Goal: Information Seeking & Learning: Learn about a topic

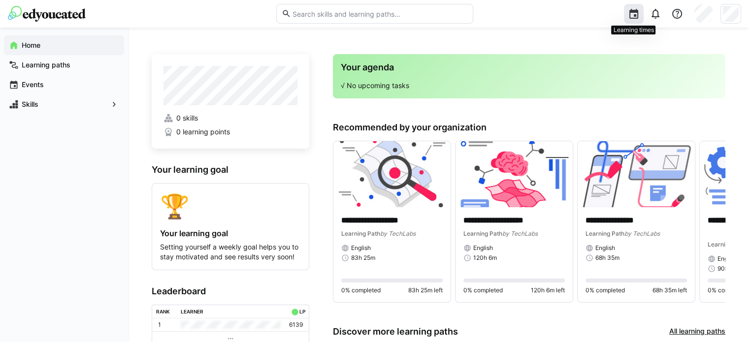
click at [633, 11] on eds-icon at bounding box center [633, 14] width 12 height 12
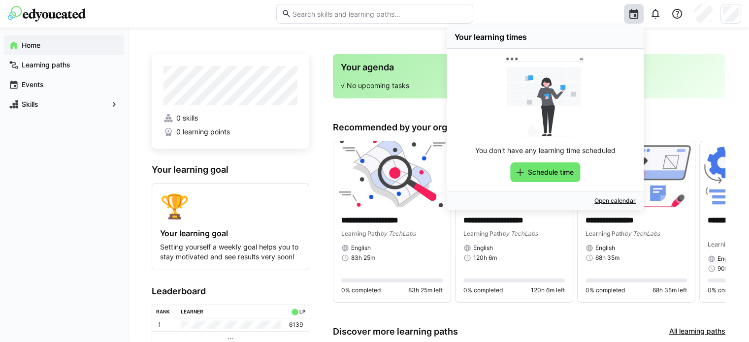
click at [570, 21] on div "Your learning times You don't have any learning time scheduled Schedule time Op…" at bounding box center [610, 14] width 261 height 28
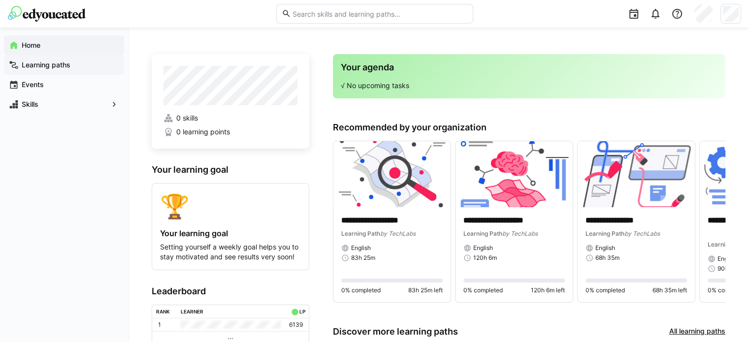
click at [0, 0] on app-navigation-label "Learning paths" at bounding box center [0, 0] width 0 height 0
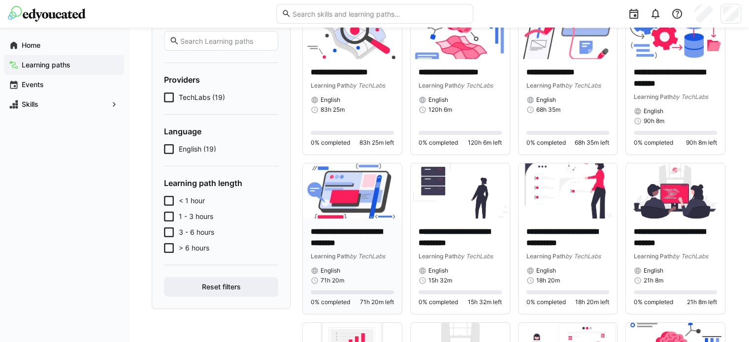
scroll to position [98, 0]
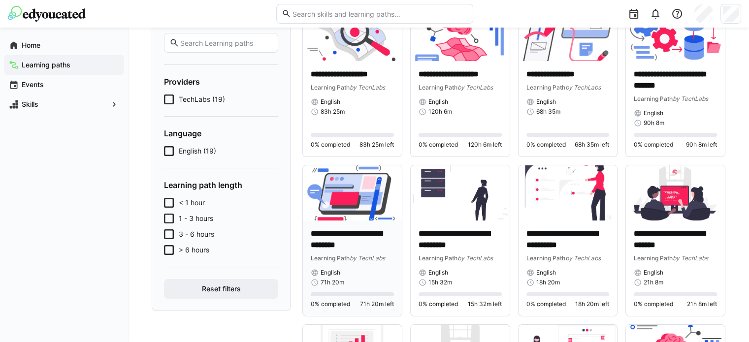
click at [351, 192] on img at bounding box center [352, 193] width 99 height 56
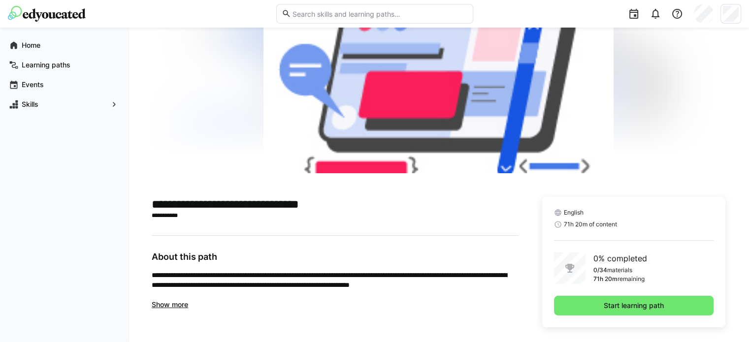
scroll to position [83, 0]
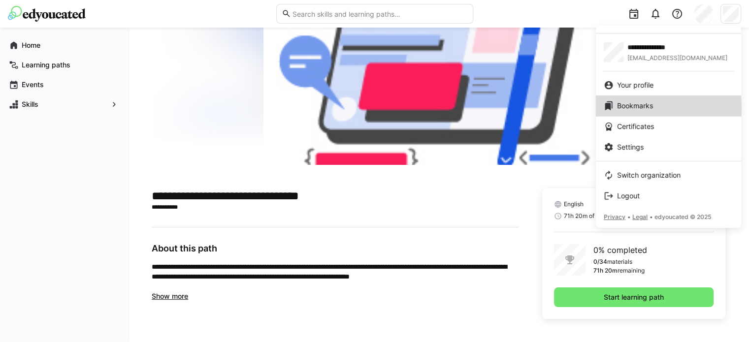
click at [613, 109] on div "Bookmarks" at bounding box center [667, 106] width 129 height 10
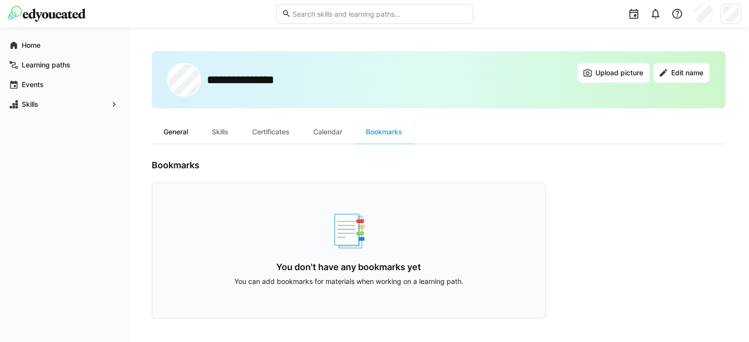
click at [181, 126] on div "General" at bounding box center [176, 132] width 48 height 24
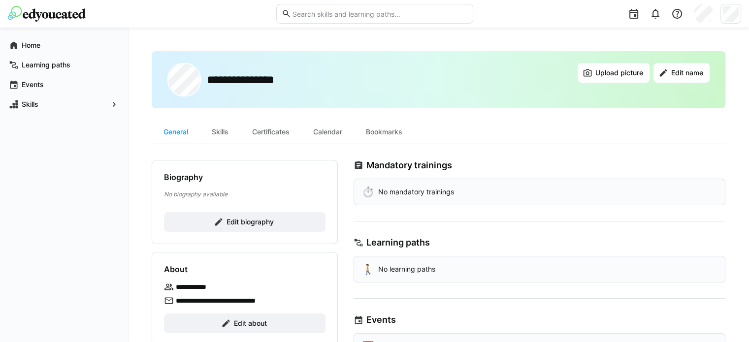
click at [477, 195] on div "⏱️ No mandatory trainings" at bounding box center [539, 192] width 372 height 27
click at [229, 127] on div "Skills" at bounding box center [220, 132] width 40 height 24
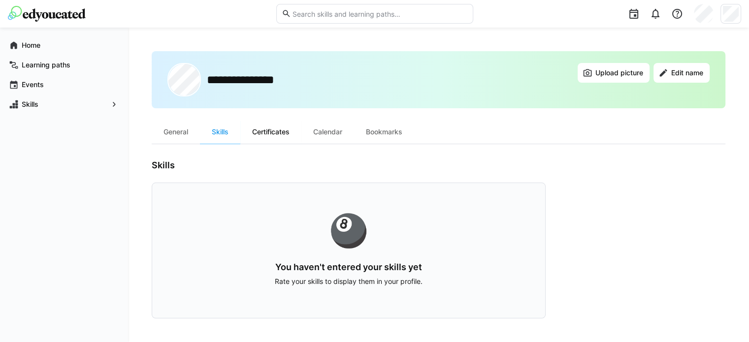
click at [267, 135] on div "Certificates" at bounding box center [270, 132] width 61 height 24
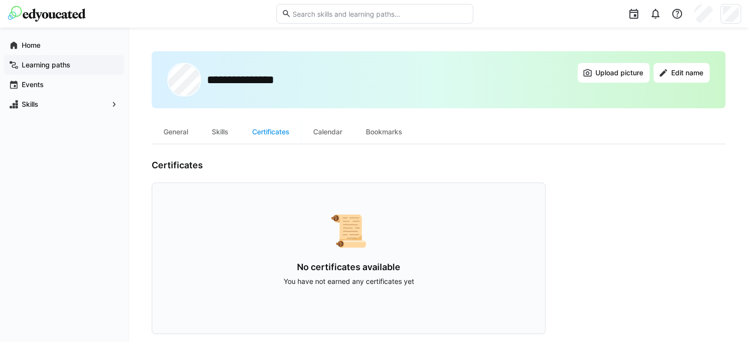
click at [61, 60] on span "Learning paths" at bounding box center [69, 65] width 99 height 10
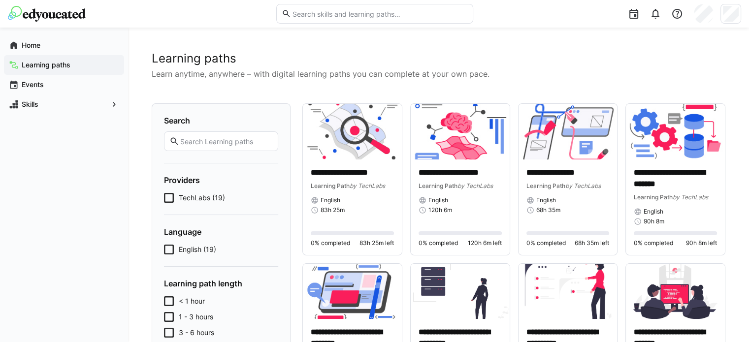
click at [195, 198] on span "TechLabs (19)" at bounding box center [202, 198] width 46 height 10
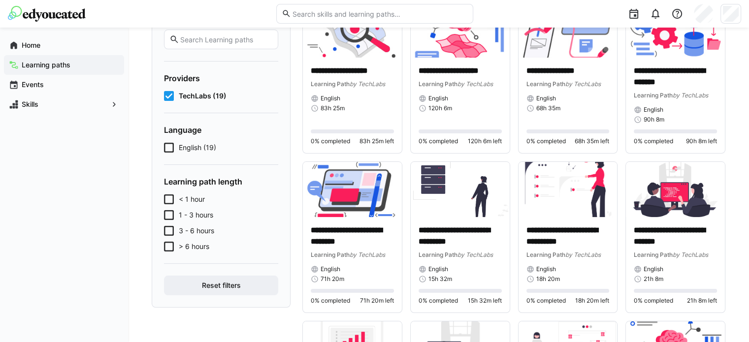
scroll to position [98, 0]
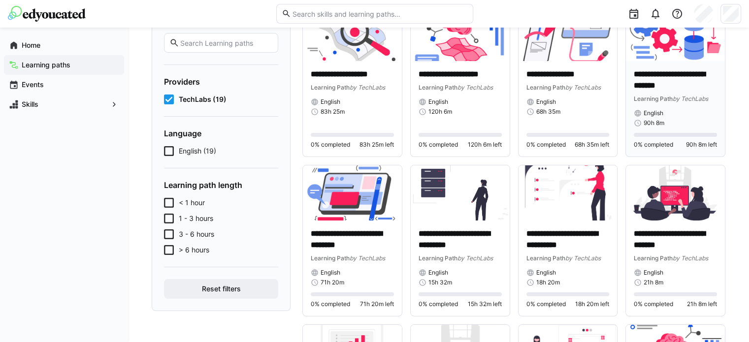
drag, startPoint x: 660, startPoint y: 80, endPoint x: 679, endPoint y: 51, distance: 35.0
drag, startPoint x: 679, startPoint y: 51, endPoint x: 698, endPoint y: 101, distance: 54.4
click at [698, 101] on span "by TechLabs" at bounding box center [689, 98] width 35 height 7
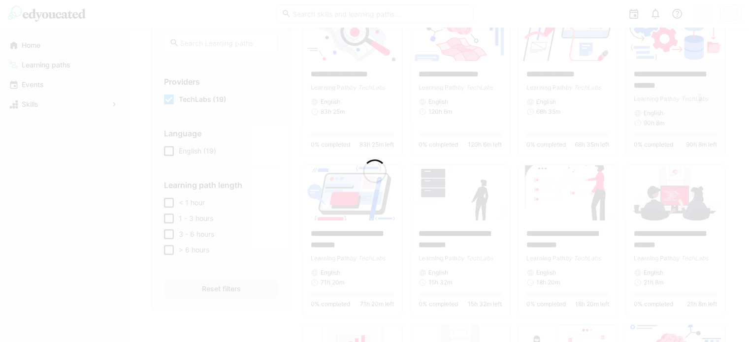
click at [673, 91] on div at bounding box center [374, 171] width 749 height 342
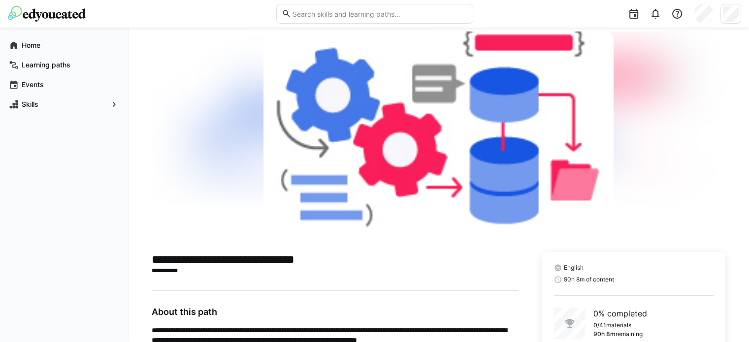
scroll to position [83, 0]
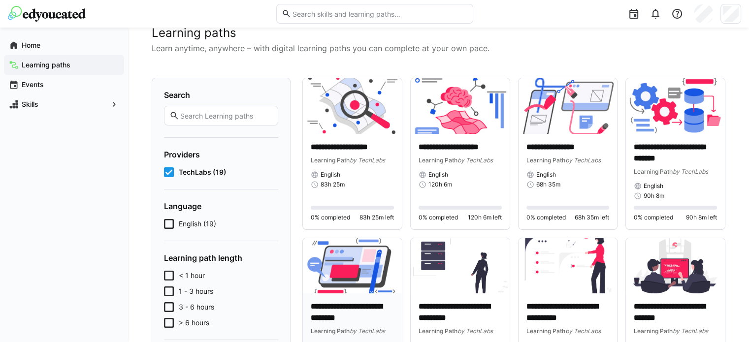
scroll to position [98, 0]
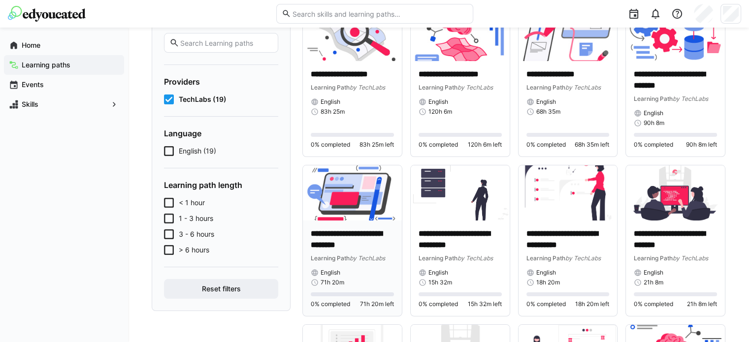
click at [356, 194] on img at bounding box center [352, 193] width 99 height 56
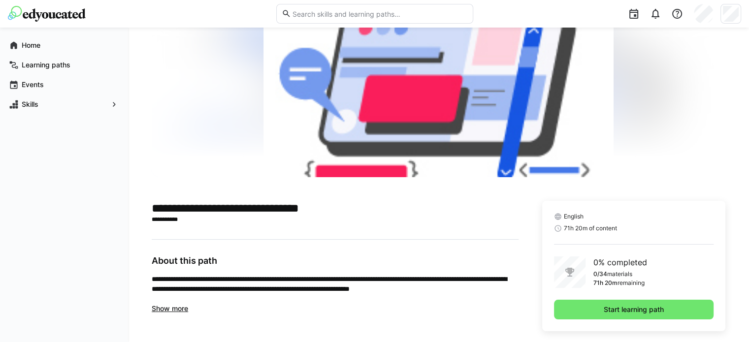
scroll to position [83, 0]
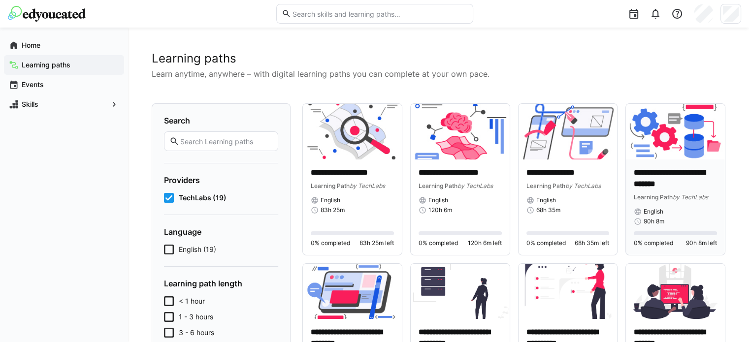
click at [677, 133] on img at bounding box center [675, 132] width 99 height 56
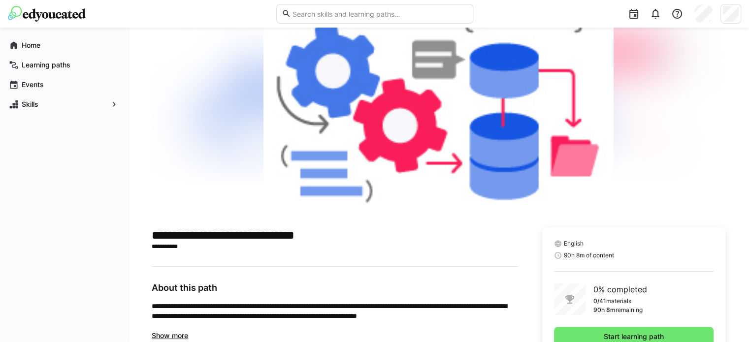
scroll to position [49, 0]
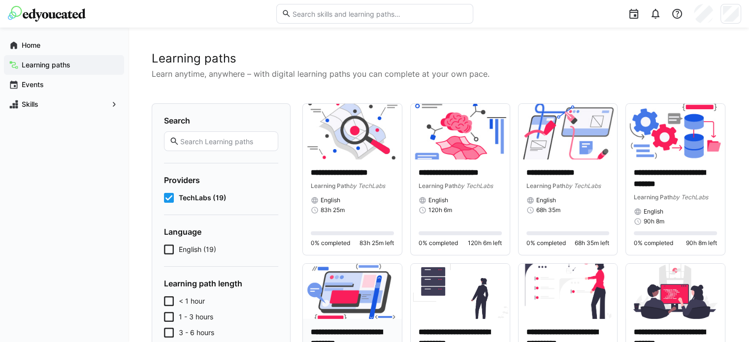
click at [344, 292] on img at bounding box center [352, 292] width 99 height 56
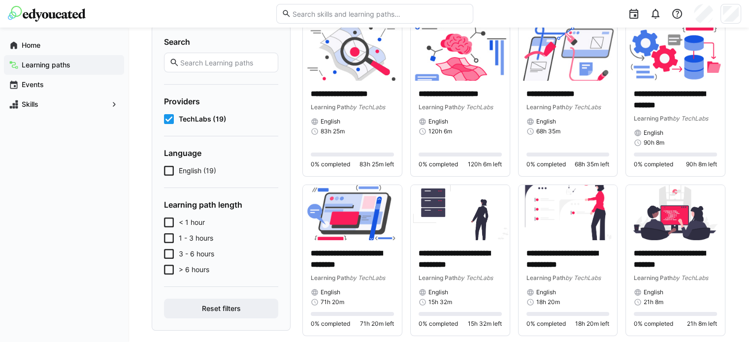
scroll to position [98, 0]
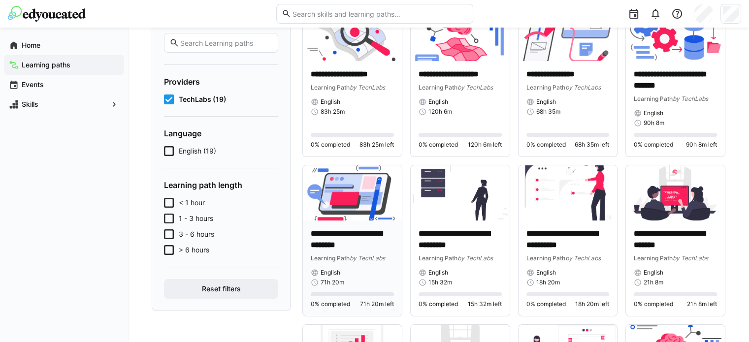
click at [349, 188] on img at bounding box center [352, 193] width 99 height 56
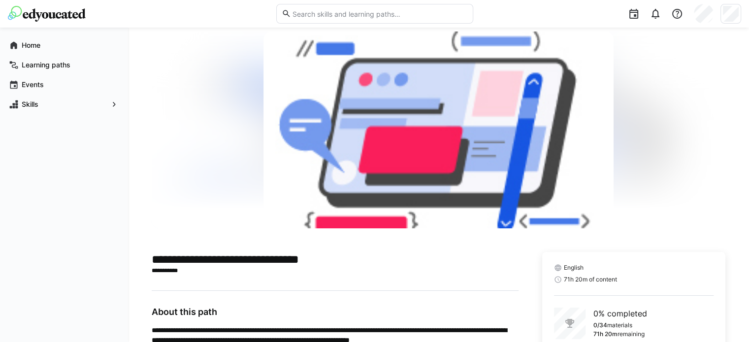
scroll to position [83, 0]
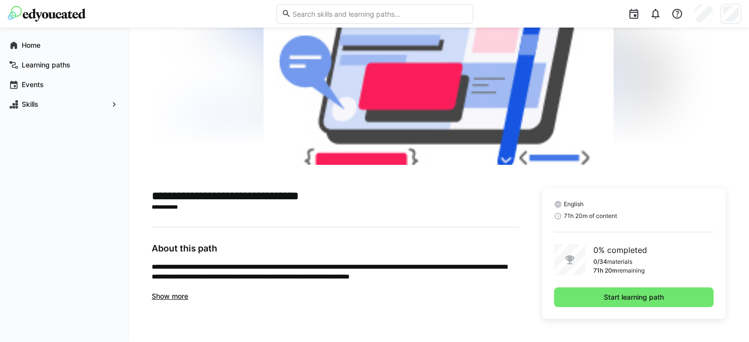
click at [180, 298] on span "Show more" at bounding box center [170, 296] width 36 height 8
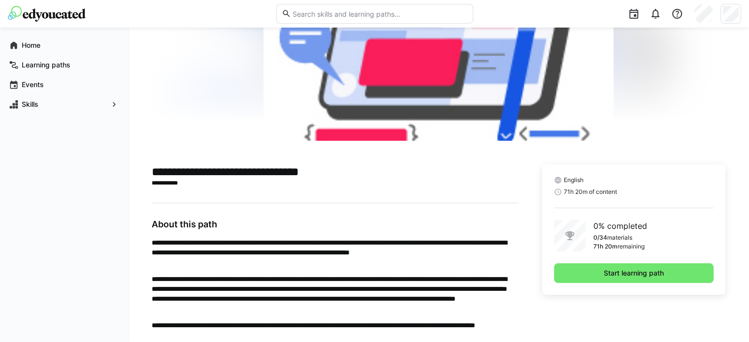
scroll to position [0, 0]
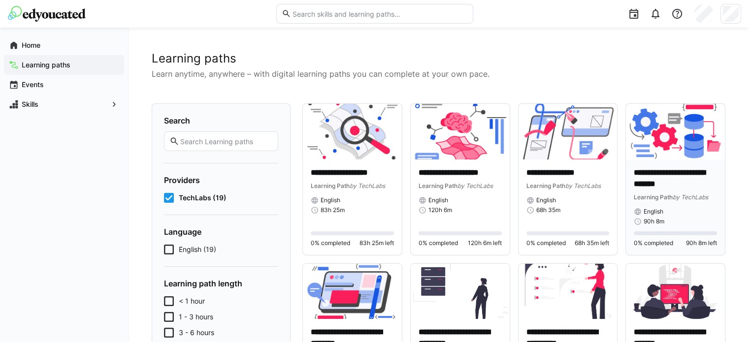
click at [679, 129] on img at bounding box center [675, 132] width 99 height 56
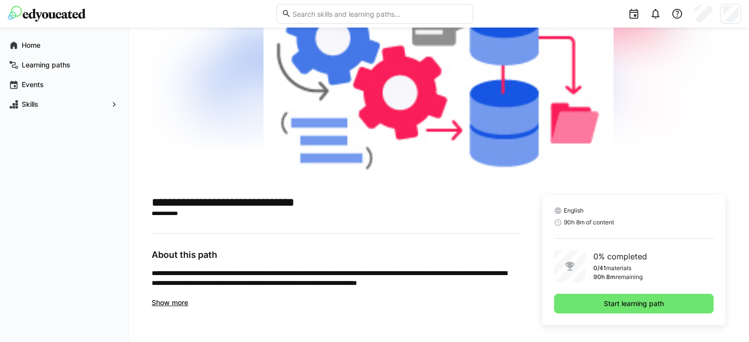
scroll to position [83, 0]
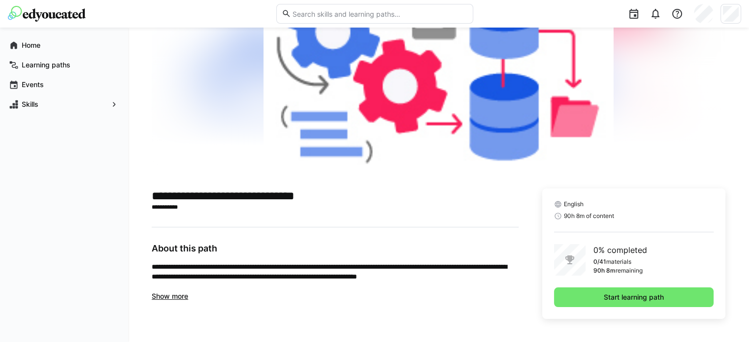
click at [181, 297] on span "Show more" at bounding box center [170, 296] width 36 height 8
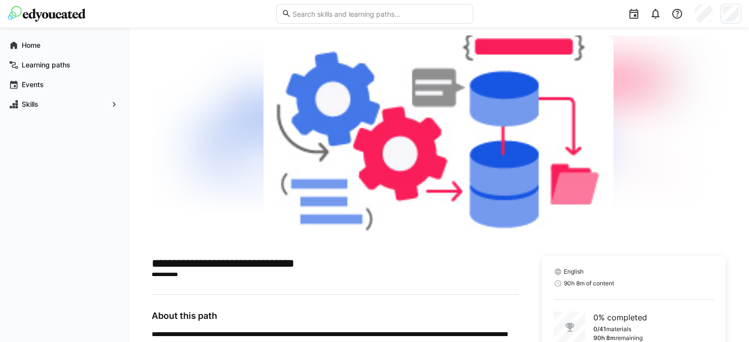
scroll to position [122, 0]
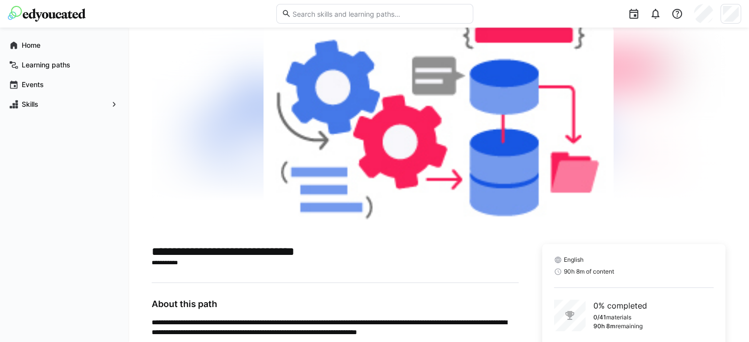
scroll to position [83, 0]
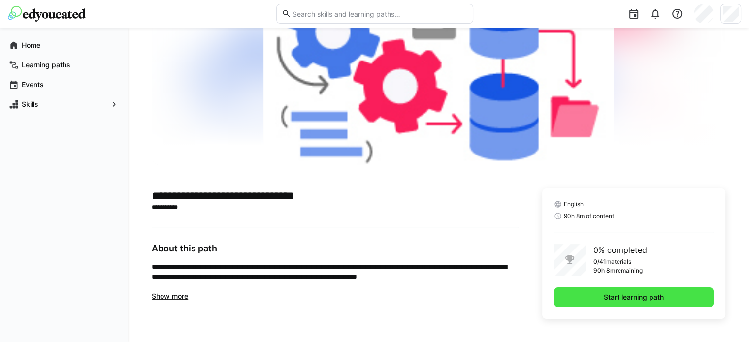
click at [593, 293] on span "Start learning path" at bounding box center [633, 297] width 159 height 20
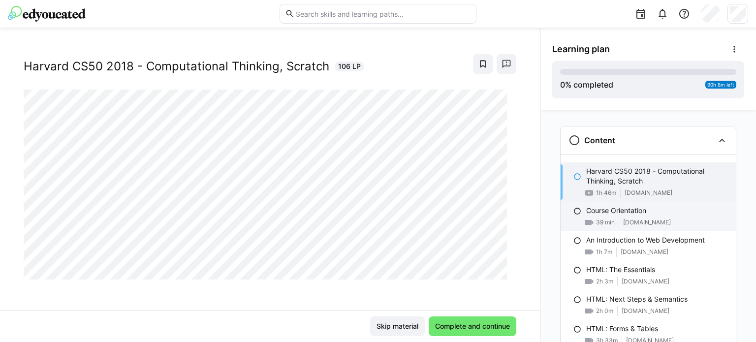
click at [664, 214] on div "Course Orientation" at bounding box center [657, 211] width 142 height 10
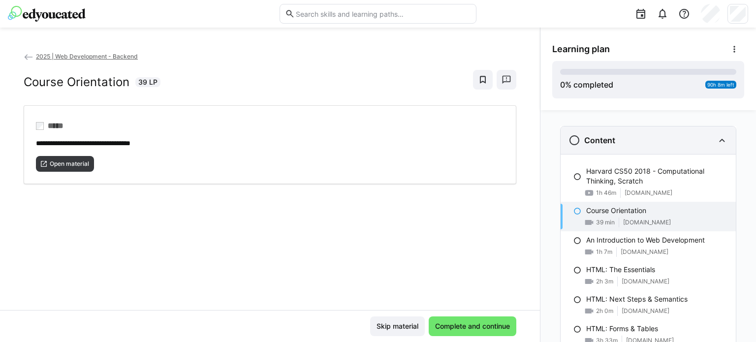
click at [649, 136] on div "Content" at bounding box center [641, 140] width 146 height 12
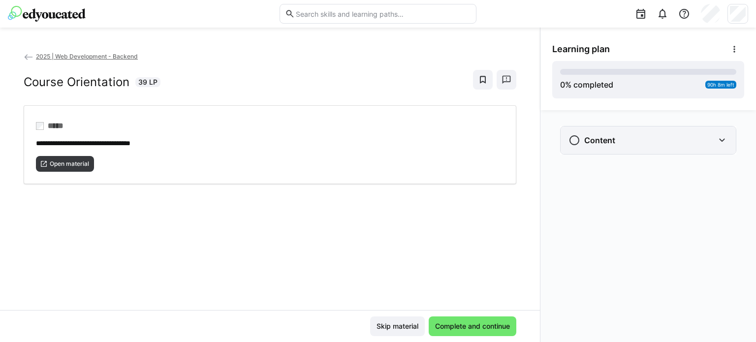
click at [649, 136] on div "Content" at bounding box center [641, 140] width 146 height 12
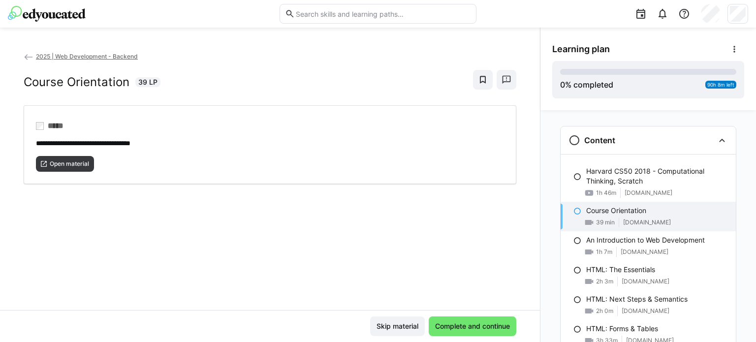
click at [28, 57] on eds-icon at bounding box center [29, 57] width 10 height 10
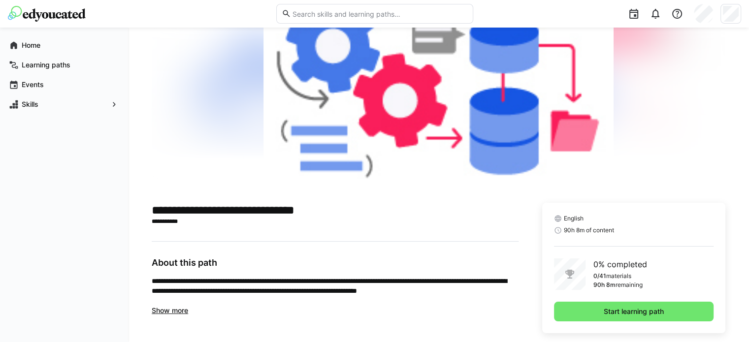
scroll to position [83, 0]
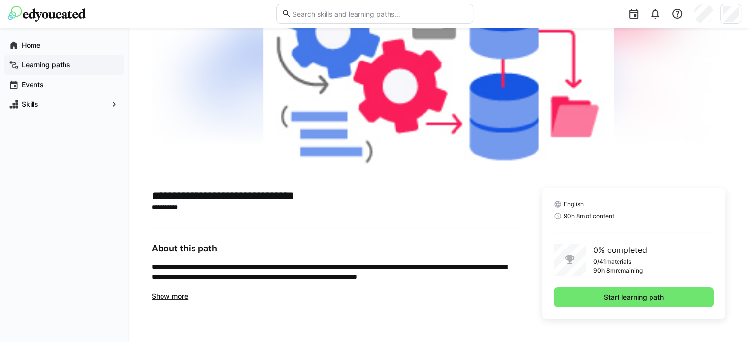
click at [47, 69] on span "Learning paths" at bounding box center [69, 65] width 99 height 10
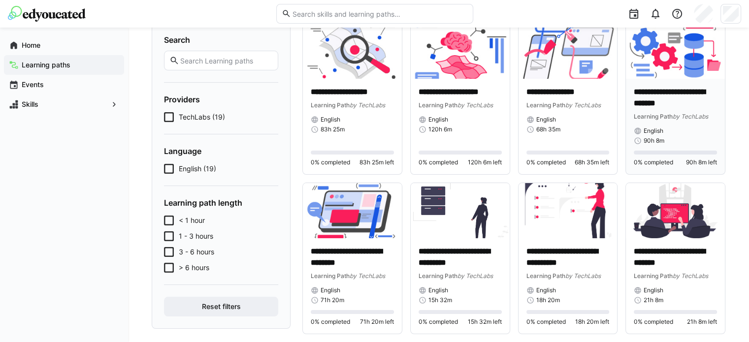
scroll to position [98, 0]
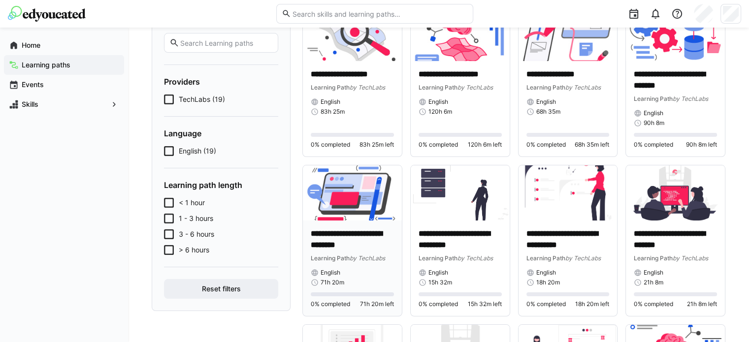
click at [343, 198] on img at bounding box center [352, 193] width 99 height 56
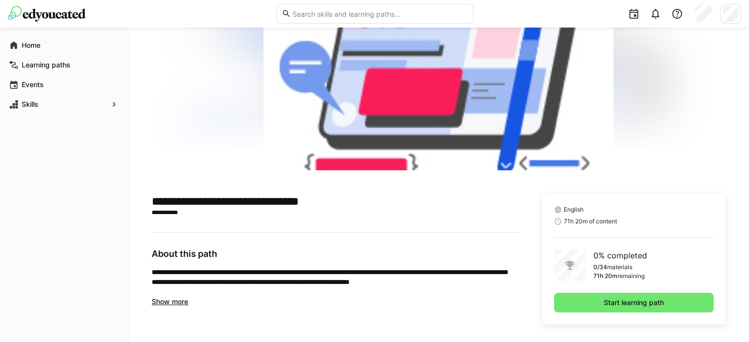
scroll to position [83, 0]
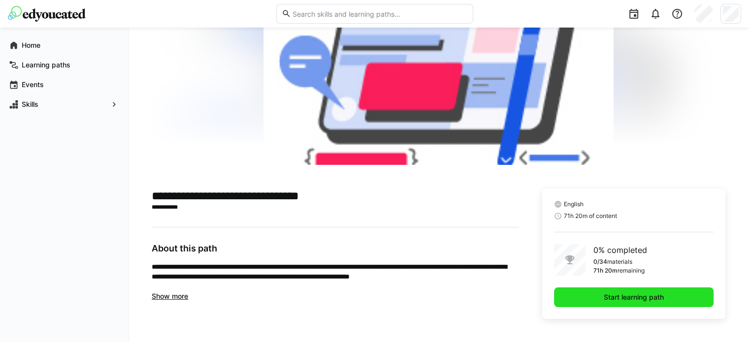
click at [649, 291] on span "Start learning path" at bounding box center [633, 297] width 159 height 20
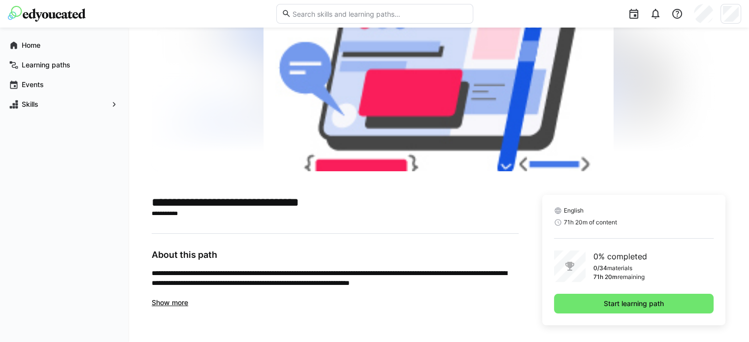
scroll to position [83, 0]
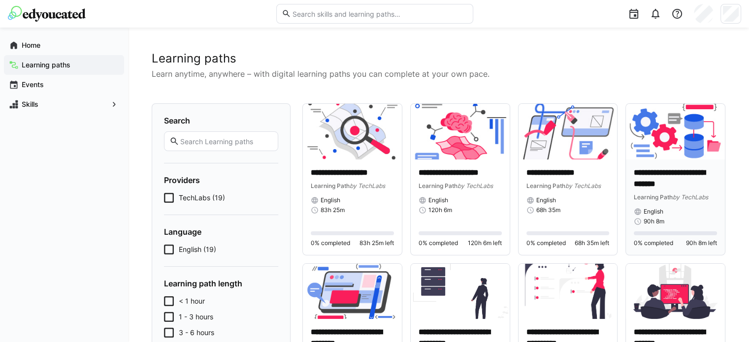
click at [675, 132] on img at bounding box center [675, 132] width 99 height 56
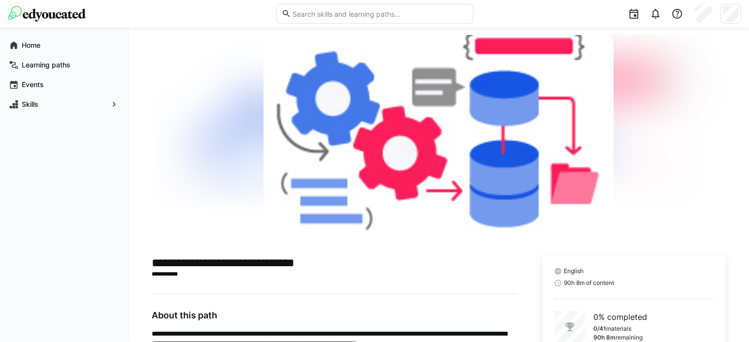
scroll to position [83, 0]
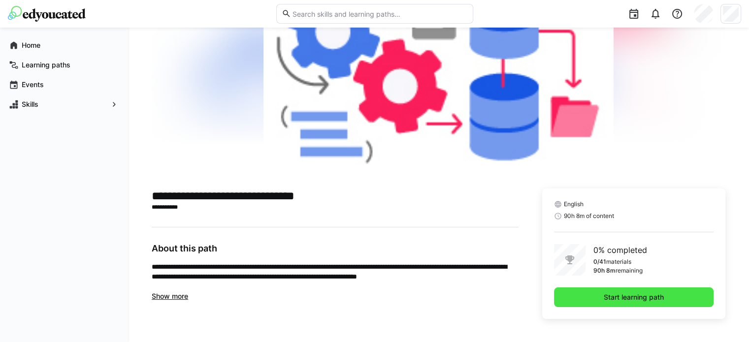
click at [621, 297] on span "Start learning path" at bounding box center [633, 297] width 63 height 10
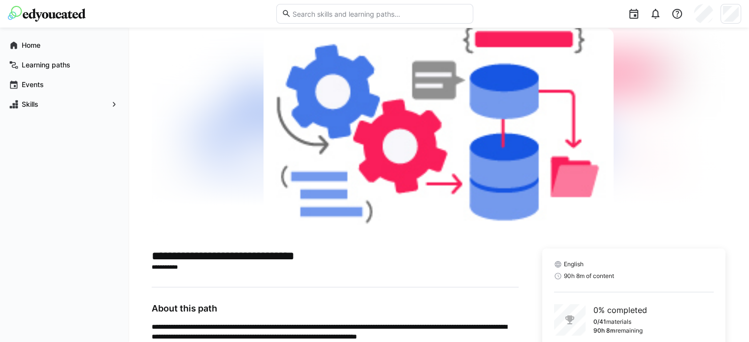
scroll to position [83, 0]
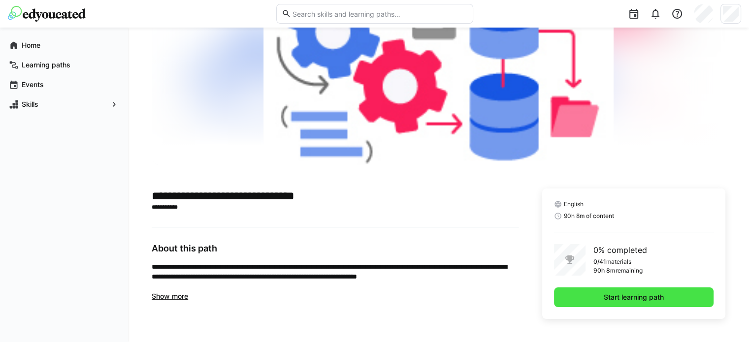
click at [623, 295] on span "Start learning path" at bounding box center [633, 297] width 63 height 10
